Goal: Task Accomplishment & Management: Manage account settings

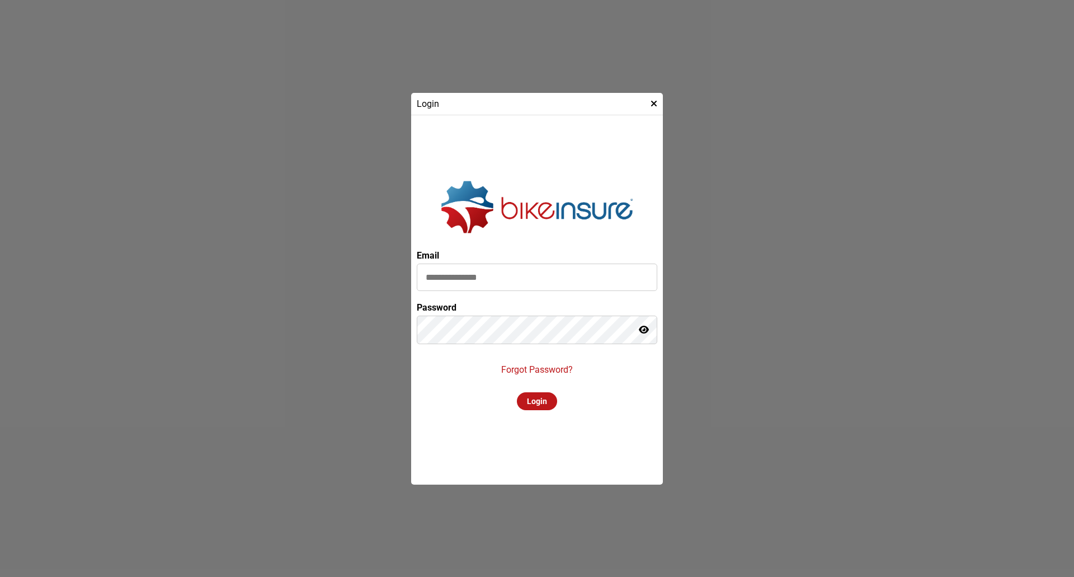
click at [514, 285] on input at bounding box center [537, 277] width 241 height 27
type input "**********"
click at [643, 331] on icon at bounding box center [644, 329] width 10 height 9
click at [529, 405] on div "Login" at bounding box center [537, 401] width 40 height 18
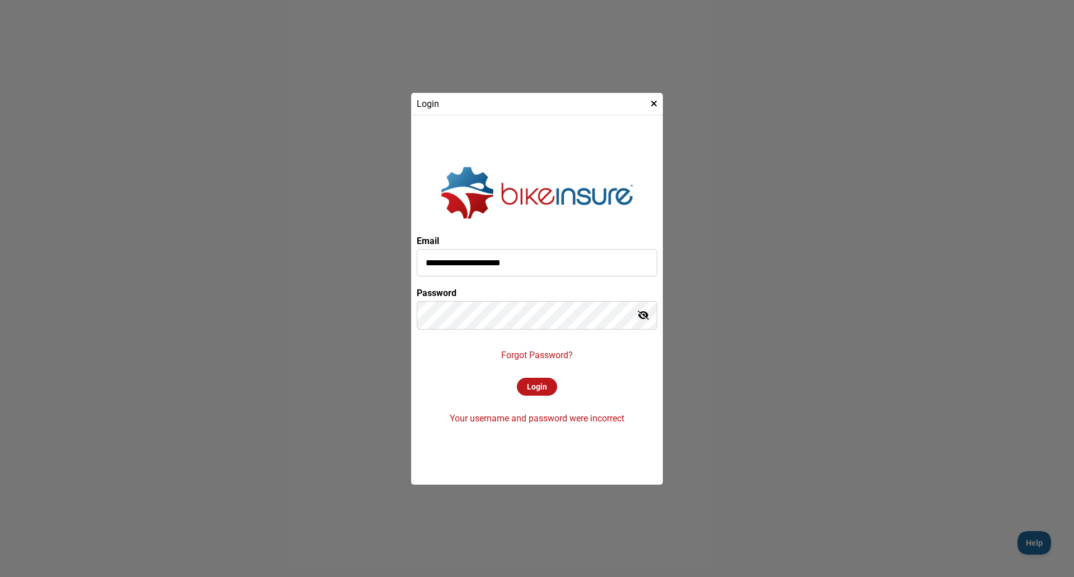
click at [532, 385] on div "Login" at bounding box center [537, 387] width 40 height 18
click at [339, 294] on policy-loader "**********" at bounding box center [537, 288] width 1074 height 577
click at [527, 386] on div "Login" at bounding box center [537, 387] width 40 height 18
click at [234, 248] on policy-loader "**********" at bounding box center [537, 288] width 1074 height 577
click at [422, 424] on div "**********" at bounding box center [537, 300] width 241 height 358
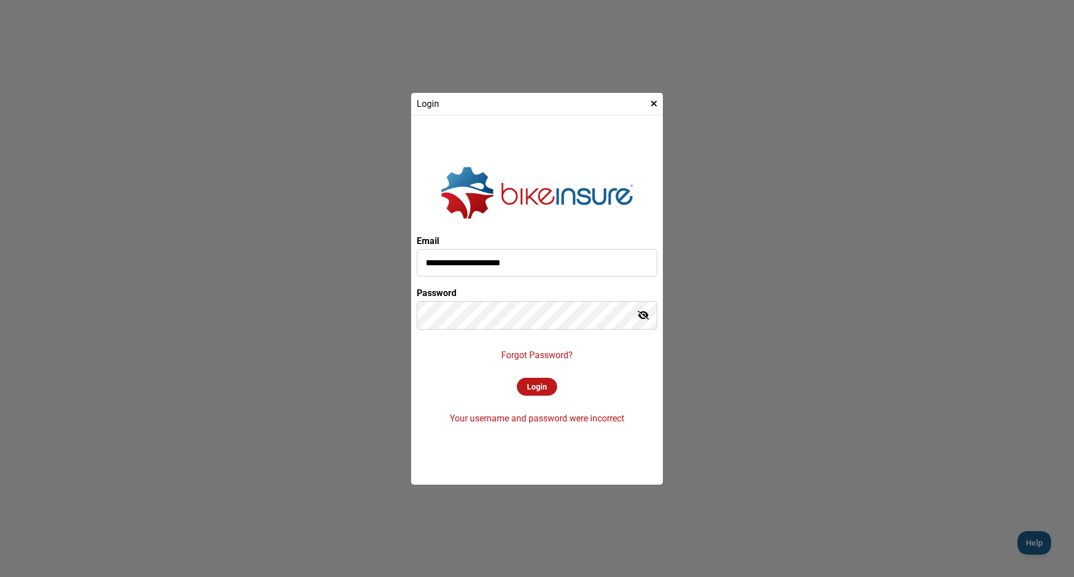
click at [536, 358] on p "Forgot Password?" at bounding box center [537, 355] width 72 height 11
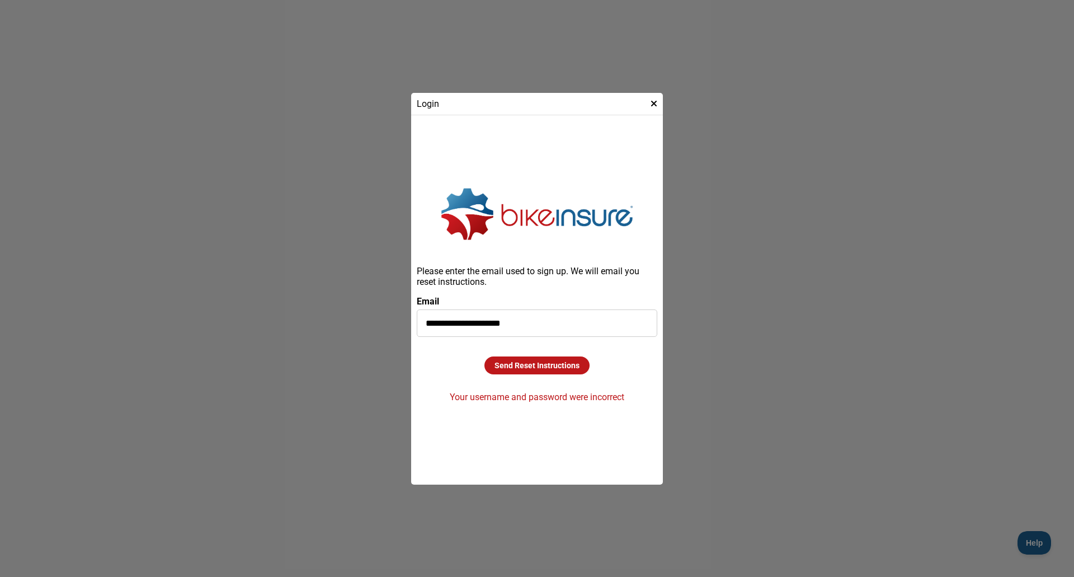
click at [518, 374] on div "Send Reset Instructions" at bounding box center [537, 365] width 105 height 18
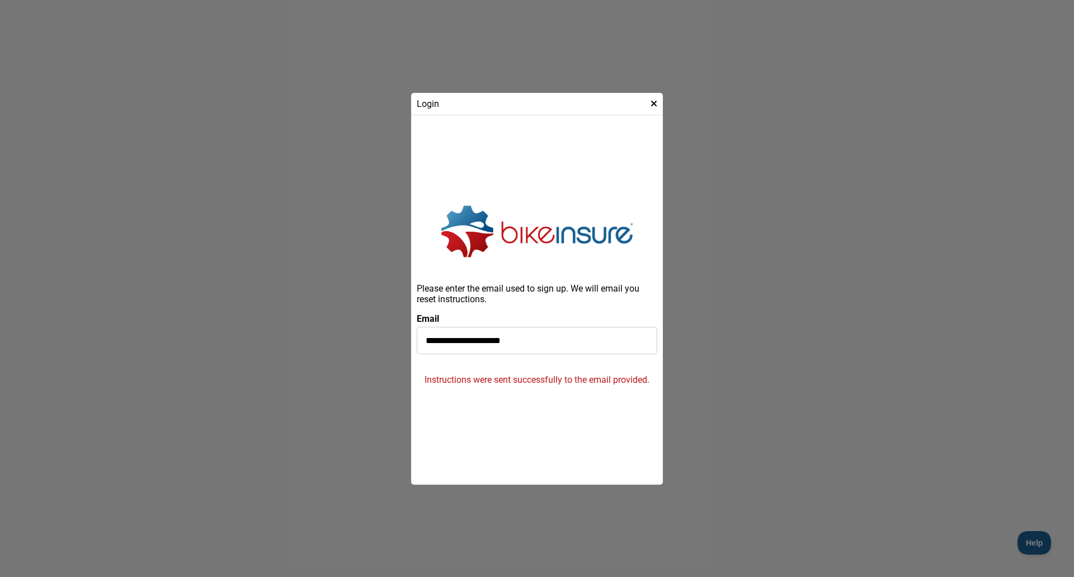
click at [651, 103] on icon at bounding box center [654, 103] width 7 height 9
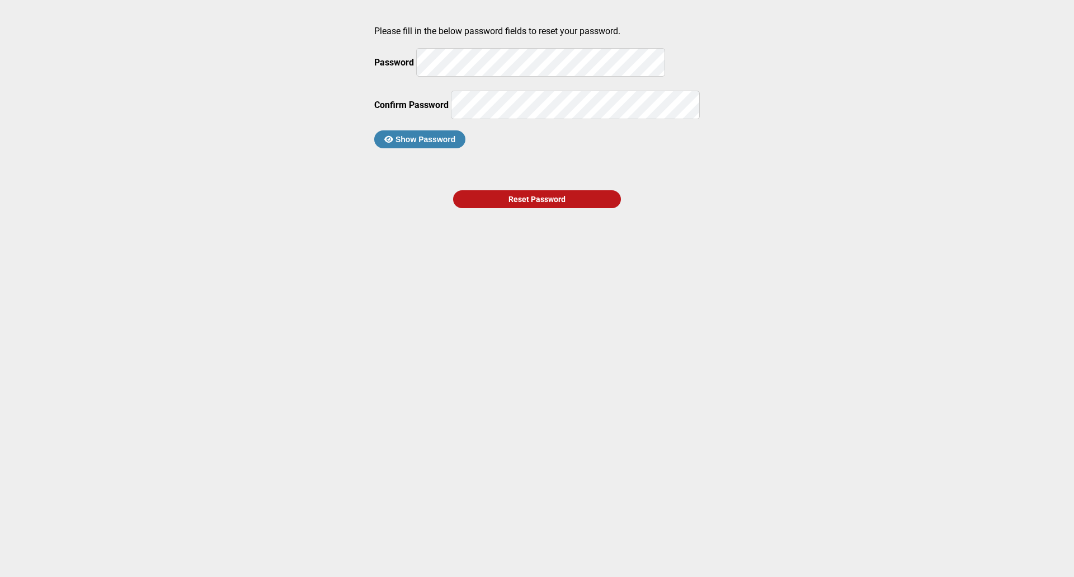
click at [466, 148] on button "Show Password" at bounding box center [419, 139] width 91 height 18
click at [536, 208] on div "Reset Password" at bounding box center [537, 199] width 168 height 18
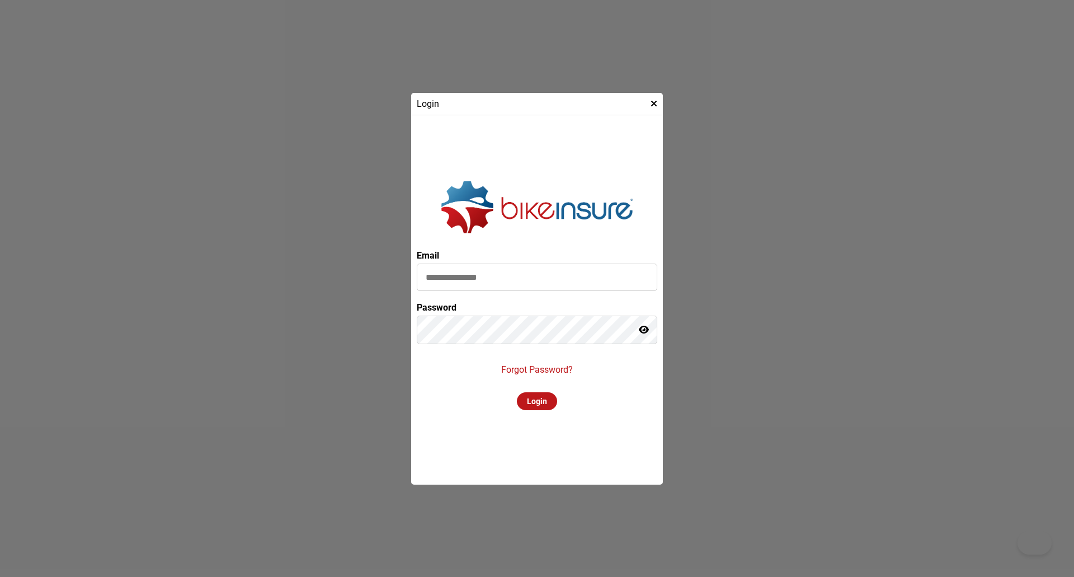
click at [483, 275] on input at bounding box center [537, 277] width 241 height 27
type input "**********"
click at [541, 401] on div "Login" at bounding box center [537, 401] width 40 height 18
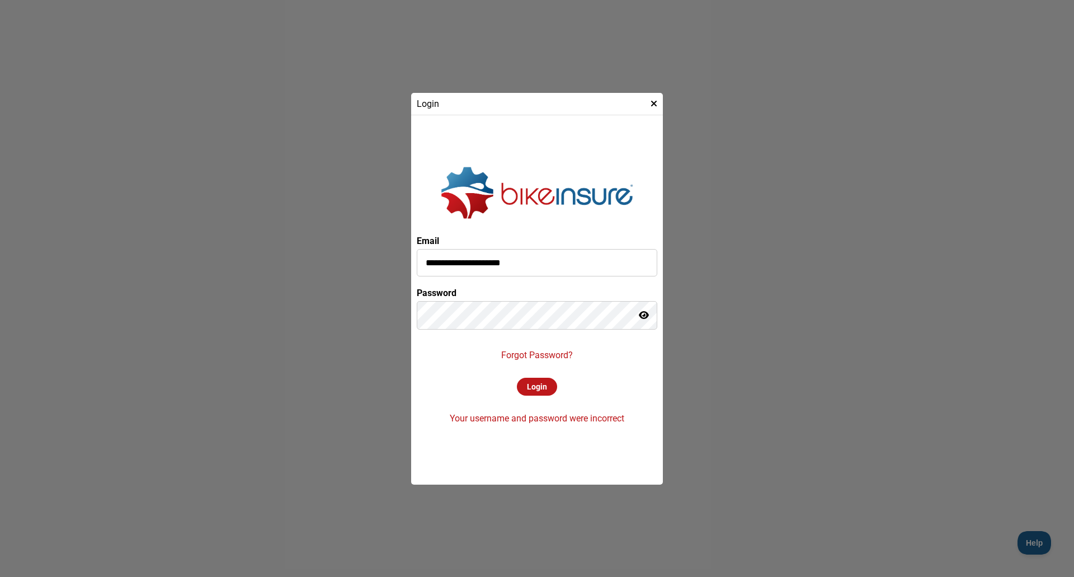
click at [535, 380] on div "Login" at bounding box center [537, 387] width 40 height 18
click at [648, 320] on div at bounding box center [644, 315] width 10 height 11
click at [525, 384] on div "Login" at bounding box center [537, 387] width 40 height 18
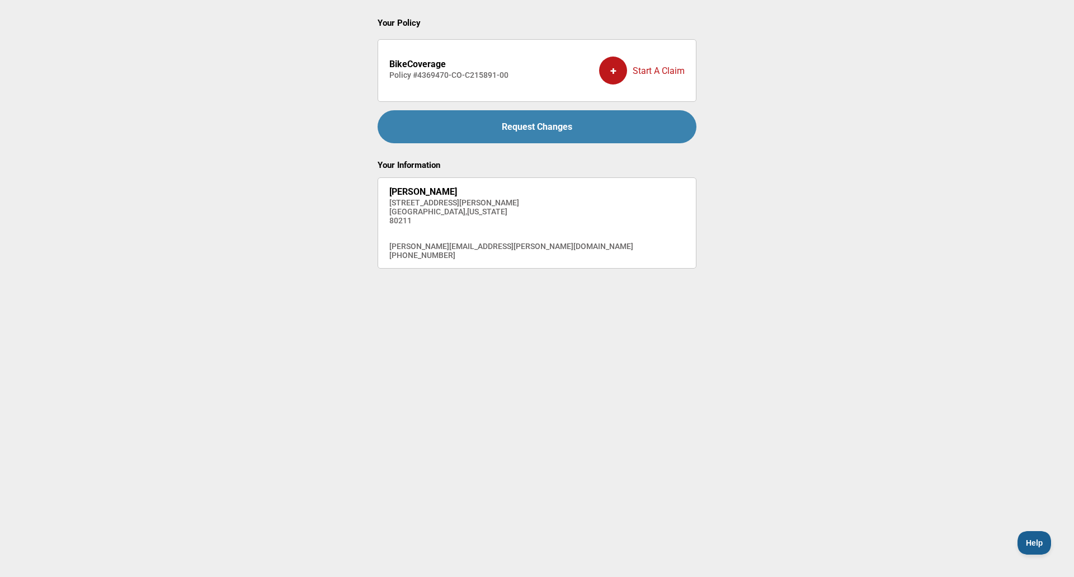
click at [614, 72] on div "+" at bounding box center [613, 71] width 28 height 28
drag, startPoint x: 508, startPoint y: 76, endPoint x: 417, endPoint y: 73, distance: 91.2
click at [417, 73] on li "BikeCoverage Policy # 4369470-CO-C215891-00 + Start A Claim" at bounding box center [537, 70] width 319 height 63
copy h4 "4369470-CO-C215891-00"
click at [469, 73] on h4 "Policy # 4369470-CO-C215891-00" at bounding box center [448, 75] width 119 height 9
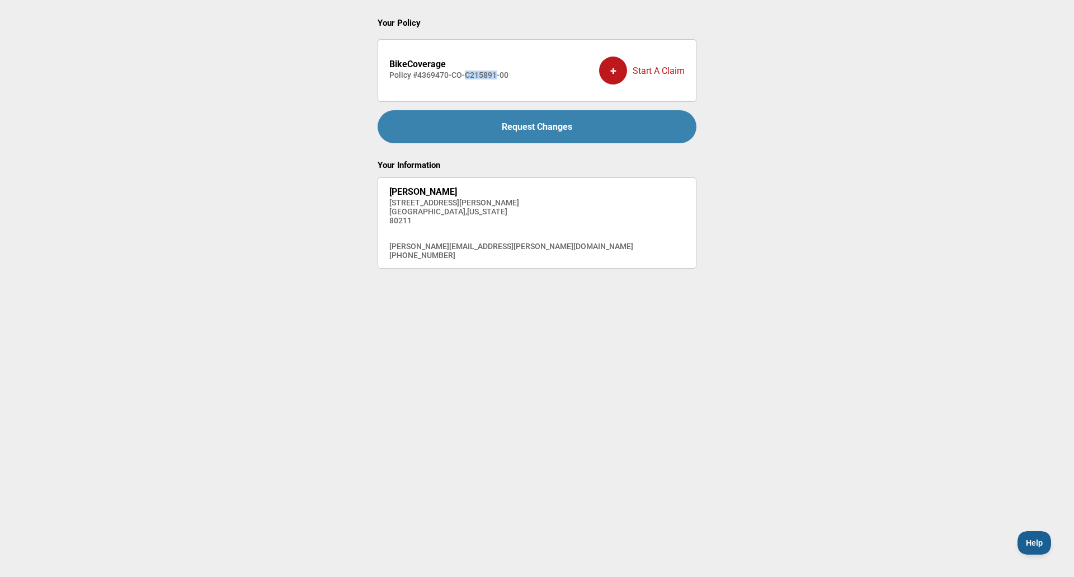
click at [469, 73] on h4 "Policy # 4369470-CO-C215891-00" at bounding box center [448, 75] width 119 height 9
drag, startPoint x: 522, startPoint y: 76, endPoint x: 419, endPoint y: 77, distance: 103.0
click at [419, 77] on li "BikeCoverage Policy # 4369470-CO-C215891-00 + Start A Claim" at bounding box center [537, 70] width 319 height 63
copy h4 "4369470-CO-C215891-00"
